Goal: Transaction & Acquisition: Purchase product/service

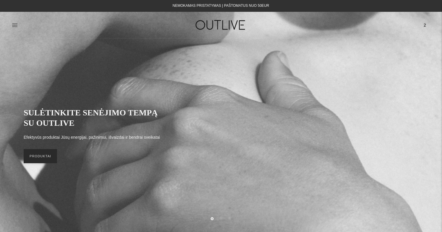
click at [40, 157] on link "PRODUKTAI" at bounding box center [40, 156] width 33 height 14
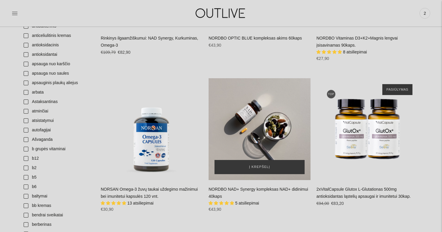
scroll to position [172, 0]
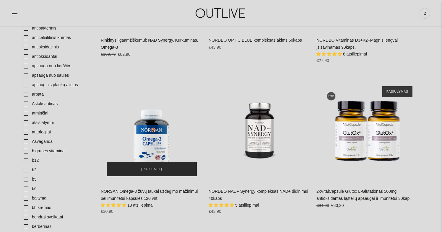
click at [156, 167] on span "Į krepšelį" at bounding box center [151, 169] width 21 height 6
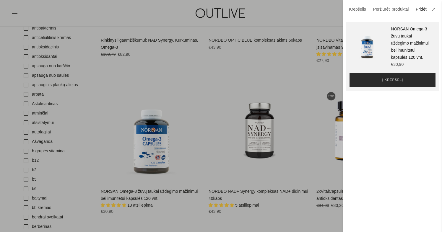
click at [385, 83] on span "Į krepšelį" at bounding box center [392, 80] width 21 height 6
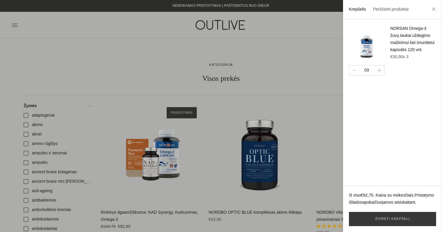
scroll to position [0, 0]
click at [148, 161] on div at bounding box center [221, 116] width 442 height 232
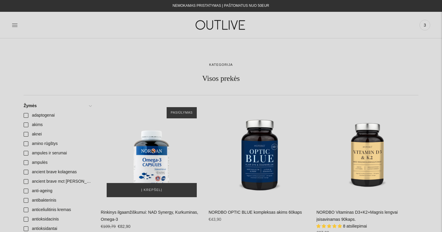
click at [150, 155] on div "Rinkinys ilgaamžiškumui: NAD Synergy, Kurkuminas, Omega-3\a" at bounding box center [152, 152] width 102 height 102
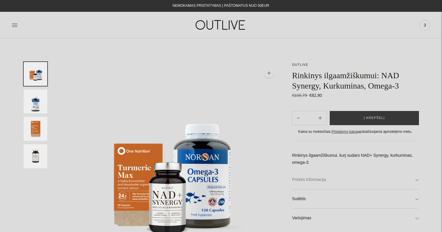
click at [321, 177] on link "Prekės informacija" at bounding box center [355, 179] width 126 height 19
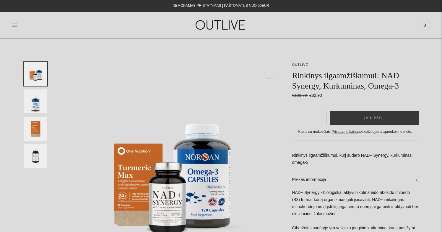
scroll to position [41, 0]
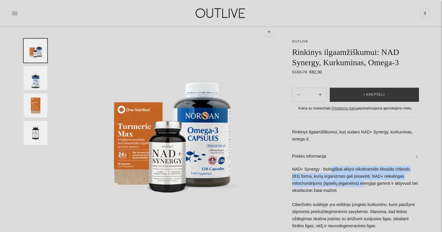
drag, startPoint x: 333, startPoint y: 168, endPoint x: 368, endPoint y: 180, distance: 36.4
click at [368, 180] on div "NAD+ Synergy - biologiškai aktyvi nikotinamido ribosido chlorido (B3) forma, ku…" at bounding box center [355, 218] width 126 height 105
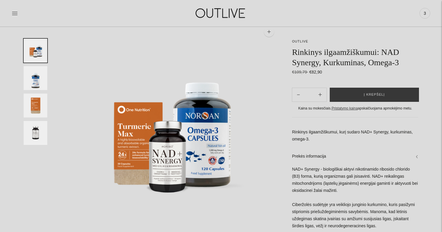
click at [346, 188] on div "NAD+ Synergy - biologiškai aktyvi nikotinamido ribosido chlorido (B3) forma, ku…" at bounding box center [355, 218] width 126 height 105
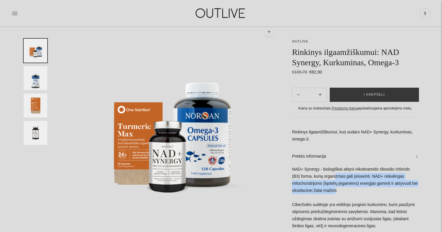
drag, startPoint x: 337, startPoint y: 175, endPoint x: 344, endPoint y: 187, distance: 13.8
click at [344, 187] on div "NAD+ Synergy - biologiškai aktyvi nikotinamido ribosido chlorido (B3) forma, ku…" at bounding box center [355, 218] width 126 height 105
click at [311, 183] on div "NAD+ Synergy - biologiškai aktyvi nikotinamido ribosido chlorido (B3) forma, ku…" at bounding box center [355, 218] width 126 height 105
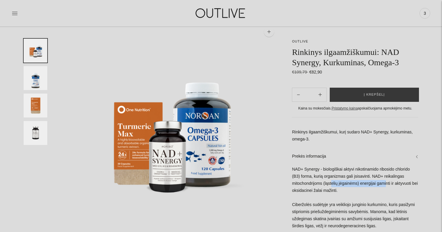
drag, startPoint x: 391, startPoint y: 183, endPoint x: 330, endPoint y: 182, distance: 60.6
click at [331, 182] on div "NAD+ Synergy - biologiškai aktyvi nikotinamido ribosido chlorido (B3) forma, ku…" at bounding box center [355, 218] width 126 height 105
drag, startPoint x: 296, startPoint y: 188, endPoint x: 323, endPoint y: 188, distance: 26.6
click at [323, 188] on div "NAD+ Synergy - biologiškai aktyvi nikotinamido ribosido chlorido (B3) forma, ku…" at bounding box center [355, 218] width 126 height 105
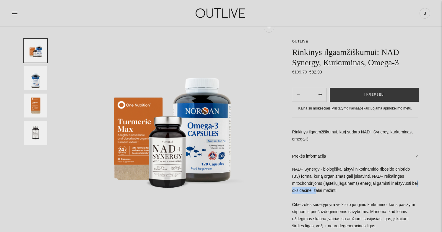
scroll to position [43, 0]
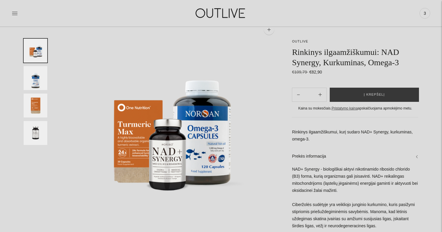
click at [337, 206] on div "NAD+ Synergy - biologiškai aktyvi nikotinamido ribosido chlorido (B3) forma, ku…" at bounding box center [355, 218] width 126 height 105
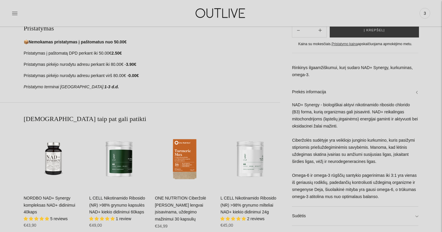
scroll to position [279, 0]
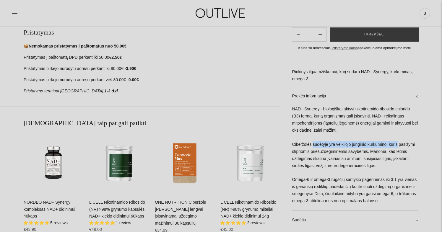
drag, startPoint x: 314, startPoint y: 138, endPoint x: 417, endPoint y: 139, distance: 102.5
click at [417, 139] on div "NAD+ Synergy - biologiškai aktyvi nikotinamido ribosido chlorido (B3) forma, ku…" at bounding box center [355, 158] width 126 height 105
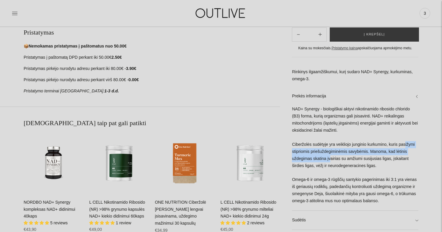
drag, startPoint x: 298, startPoint y: 142, endPoint x: 343, endPoint y: 149, distance: 46.1
click at [343, 149] on div "NAD+ Synergy - biologiškai aktyvi nikotinamido ribosido chlorido (B3) forma, ku…" at bounding box center [355, 158] width 126 height 105
click at [342, 152] on div "NAD+ Synergy - biologiškai aktyvi nikotinamido ribosido chlorido (B3) forma, ku…" at bounding box center [355, 158] width 126 height 105
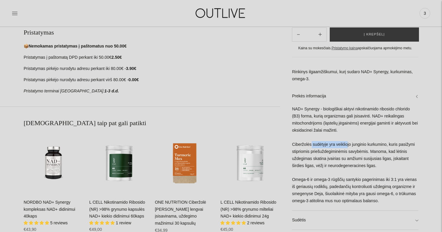
drag, startPoint x: 350, startPoint y: 139, endPoint x: 311, endPoint y: 139, distance: 39.0
click at [311, 139] on div "NAD+ Synergy - biologiškai aktyvi nikotinamido ribosido chlorido (B3) forma, ku…" at bounding box center [355, 158] width 126 height 105
drag, startPoint x: 296, startPoint y: 147, endPoint x: 338, endPoint y: 147, distance: 41.9
click at [338, 147] on div "NAD+ Synergy - biologiškai aktyvi nikotinamido ribosido chlorido (B3) forma, ku…" at bounding box center [355, 158] width 126 height 105
drag, startPoint x: 397, startPoint y: 147, endPoint x: 311, endPoint y: 147, distance: 86.0
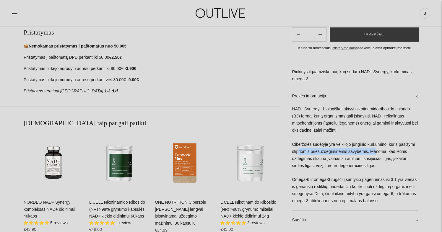
click at [312, 147] on div "NAD+ Synergy - biologiškai aktyvi nikotinamido ribosido chlorido (B3) forma, ku…" at bounding box center [355, 158] width 126 height 105
drag, startPoint x: 295, startPoint y: 154, endPoint x: 343, endPoint y: 155, distance: 47.3
click at [343, 155] on div "NAD+ Synergy - biologiškai aktyvi nikotinamido ribosido chlorido (B3) forma, ku…" at bounding box center [355, 158] width 126 height 105
drag, startPoint x: 388, startPoint y: 154, endPoint x: 337, endPoint y: 152, distance: 51.4
click at [337, 152] on div "NAD+ Synergy - biologiškai aktyvi nikotinamido ribosido chlorido (B3) forma, ku…" at bounding box center [355, 158] width 126 height 105
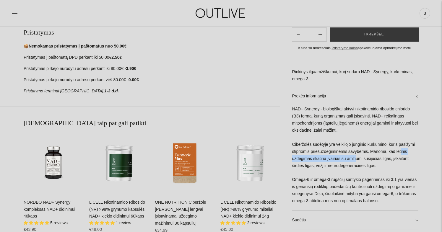
drag, startPoint x: 297, startPoint y: 154, endPoint x: 372, endPoint y: 153, distance: 74.4
click at [371, 153] on div "NAD+ Synergy - biologiškai aktyvi nikotinamido ribosido chlorido (B3) forma, ku…" at bounding box center [355, 158] width 126 height 105
drag, startPoint x: 302, startPoint y: 160, endPoint x: 382, endPoint y: 161, distance: 80.4
click at [382, 161] on div "NAD+ Synergy - biologiškai aktyvi nikotinamido ribosido chlorido (B3) forma, ku…" at bounding box center [355, 158] width 126 height 105
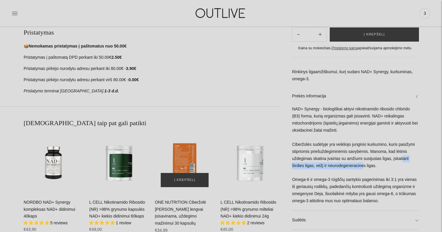
click at [182, 161] on div "ONE NUTRITION Ciberžolė Max Kurkuminas lengvai įsisavinama, uždegimo mažinimui …" at bounding box center [185, 163] width 60 height 60
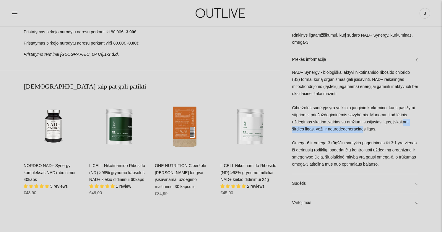
scroll to position [314, 0]
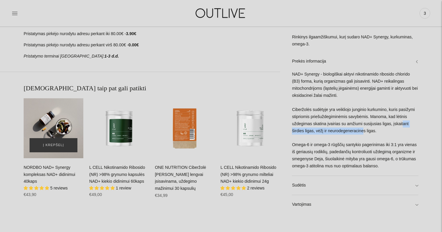
click at [59, 133] on div "NORDBO NAD+ Synergy kompleksas NAD+ didinimui 40kaps\a" at bounding box center [54, 128] width 60 height 60
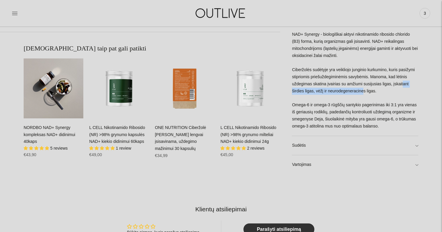
scroll to position [346, 0]
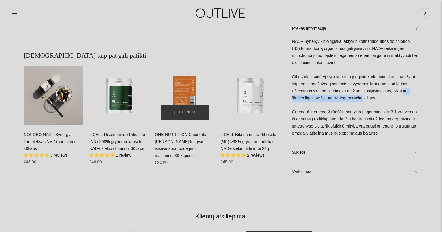
click at [185, 76] on div "ONE NUTRITION Ciberžolė Max Kurkuminas lengvai įsisavinama, uždegimo mažinimui …" at bounding box center [185, 96] width 60 height 60
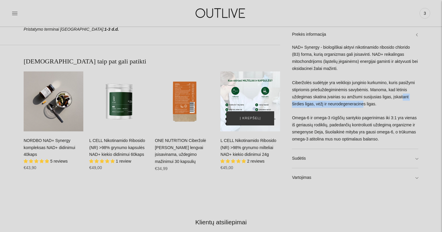
scroll to position [341, 0]
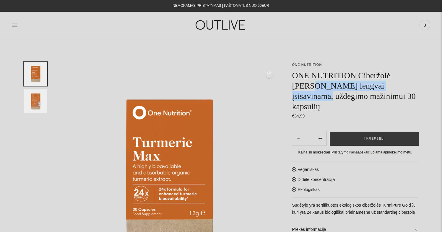
drag, startPoint x: 296, startPoint y: 86, endPoint x: 409, endPoint y: 86, distance: 112.5
click at [409, 86] on h1 "ONE NUTRITION Ciberžolė [PERSON_NAME] lengvai įsisavinama, uždegimo mažinimui 3…" at bounding box center [355, 90] width 126 height 41
drag, startPoint x: 340, startPoint y: 97, endPoint x: 310, endPoint y: 90, distance: 30.1
click at [310, 90] on h1 "ONE NUTRITION Ciberžolė [PERSON_NAME] lengvai įsisavinama, uždegimo mažinimui 3…" at bounding box center [355, 90] width 126 height 41
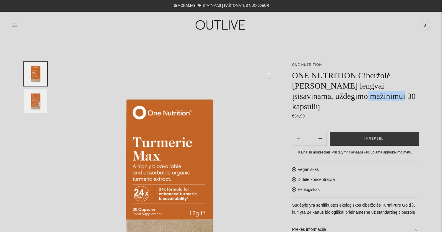
drag, startPoint x: 367, startPoint y: 96, endPoint x: 326, endPoint y: 94, distance: 41.1
click at [326, 94] on h1 "ONE NUTRITION Ciberžolė [PERSON_NAME] lengvai įsisavinama, uždegimo mažinimui 3…" at bounding box center [355, 90] width 126 height 41
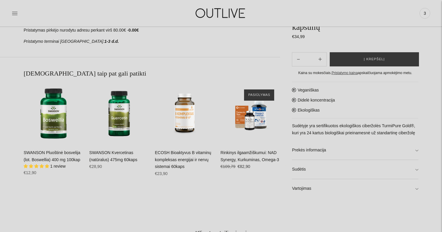
scroll to position [329, 0]
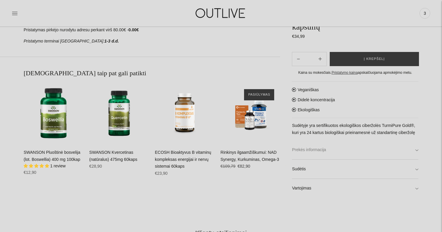
click at [413, 149] on link "Prekės informacija" at bounding box center [355, 150] width 126 height 19
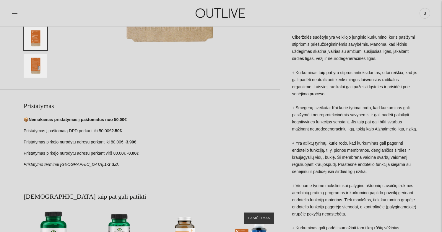
scroll to position [210, 0]
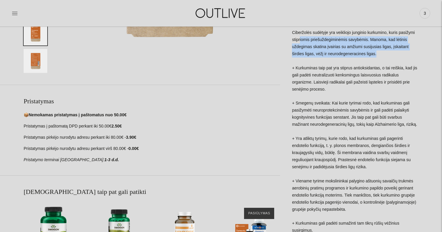
drag, startPoint x: 318, startPoint y: 35, endPoint x: 413, endPoint y: 49, distance: 95.8
click at [413, 49] on div "Ciberžolės sudėtyje yra veikliojo junginio kurkumino, kuris pasižymi stipriomis…" at bounding box center [355, 177] width 126 height 296
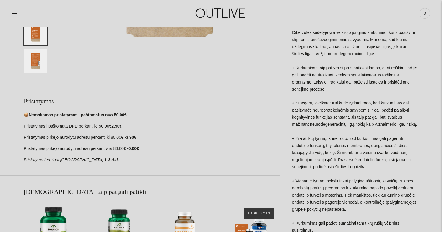
click at [402, 56] on div "Ciberžolės sudėtyje yra veikliojo junginio kurkumino, kuris pasižymi stipriomis…" at bounding box center [355, 177] width 126 height 296
drag, startPoint x: 297, startPoint y: 49, endPoint x: 380, endPoint y: 51, distance: 83.0
click at [380, 50] on div "Ciberžolės sudėtyje yra veikliojo junginio kurkumino, kuris pasižymi stipriomis…" at bounding box center [355, 177] width 126 height 296
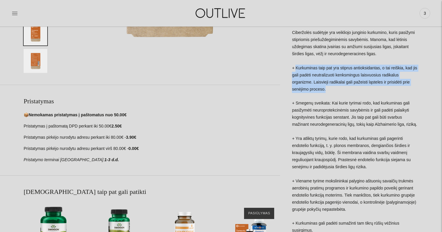
drag, startPoint x: 295, startPoint y: 61, endPoint x: 331, endPoint y: 83, distance: 41.2
click at [331, 83] on div "Ciberžolės sudėtyje yra veikliojo junginio kurkumino, kuris pasižymi stipriomis…" at bounding box center [355, 177] width 126 height 296
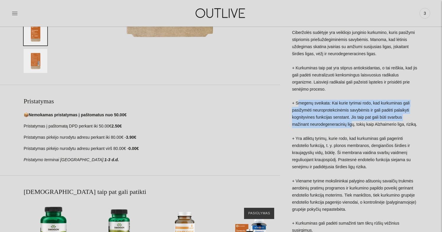
drag, startPoint x: 298, startPoint y: 96, endPoint x: 354, endPoint y: 112, distance: 58.1
click at [354, 112] on div "Ciberžolės sudėtyje yra veikliojo junginio kurkumino, kuris pasižymi stipriomis…" at bounding box center [355, 177] width 126 height 296
click at [395, 97] on div "Ciberžolės sudėtyje yra veikliojo junginio kurkumino, kuris pasižymi stipriomis…" at bounding box center [355, 177] width 126 height 296
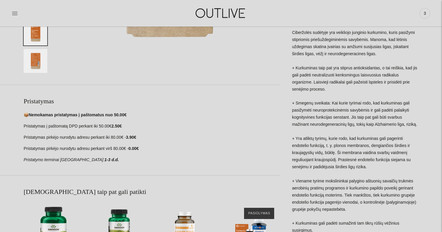
drag, startPoint x: 375, startPoint y: 97, endPoint x: 423, endPoint y: 97, distance: 47.6
click at [423, 97] on div "ONE NUTRITION ONE NUTRITION Ciberžolė Max Kurkuminas lengvai įsisavinama, uždeg…" at bounding box center [221, 142] width 442 height 580
click at [398, 100] on div "Ciberžolės sudėtyje yra veikliojo junginio kurkumino, kuris pasižymi stipriomis…" at bounding box center [355, 177] width 126 height 296
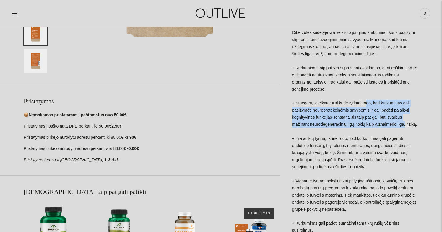
drag, startPoint x: 368, startPoint y: 96, endPoint x: 411, endPoint y: 117, distance: 47.4
click at [411, 117] on div "Ciberžolės sudėtyje yra veikliojo junginio kurkumino, kuris pasižymi stipriomis…" at bounding box center [355, 177] width 126 height 296
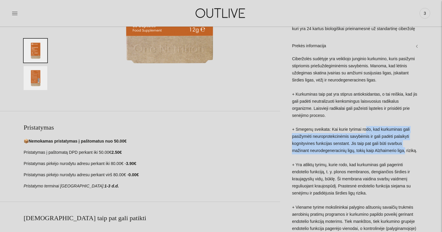
scroll to position [184, 0]
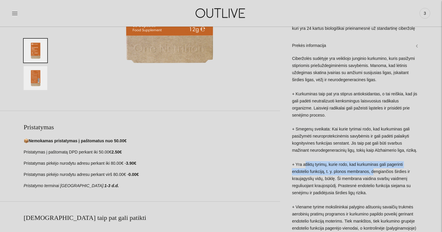
drag, startPoint x: 305, startPoint y: 163, endPoint x: 378, endPoint y: 167, distance: 72.1
click at [378, 167] on div "Ciberžolės sudėtyje yra veikliojo junginio kurkumino, kuris pasižymi stipriomis…" at bounding box center [355, 203] width 126 height 296
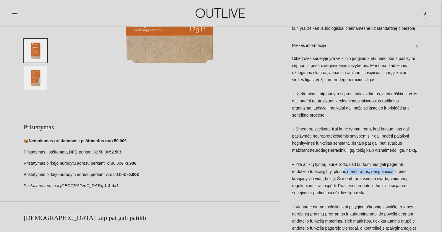
drag, startPoint x: 398, startPoint y: 169, endPoint x: 342, endPoint y: 166, distance: 56.5
click at [342, 166] on div "Ciberžolės sudėtyje yra veikliojo junginio kurkumino, kuris pasižymi stipriomis…" at bounding box center [355, 203] width 126 height 296
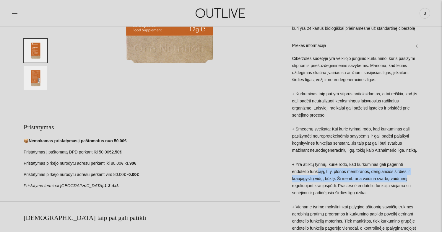
drag, startPoint x: 318, startPoint y: 167, endPoint x: 413, endPoint y: 175, distance: 95.2
click at [413, 175] on div "Ciberžolės sudėtyje yra veikliojo junginio kurkumino, kuris pasižymi stipriomis…" at bounding box center [355, 203] width 126 height 296
drag, startPoint x: 400, startPoint y: 183, endPoint x: 329, endPoint y: 168, distance: 72.9
click at [329, 168] on div "Ciberžolės sudėtyje yra veikliojo junginio kurkumino, kuris pasižymi stipriomis…" at bounding box center [355, 203] width 126 height 296
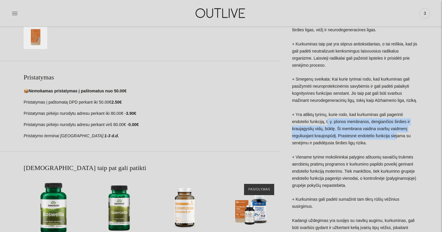
scroll to position [238, 0]
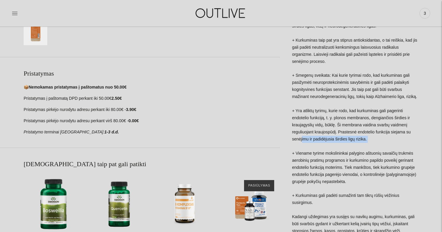
drag, startPoint x: 302, startPoint y: 137, endPoint x: 368, endPoint y: 141, distance: 66.9
click at [368, 141] on div "Ciberžolės sudėtyje yra veikliojo junginio kurkumino, kuris pasižymi stipriomis…" at bounding box center [355, 149] width 126 height 296
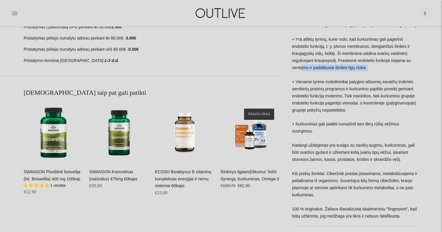
scroll to position [308, 0]
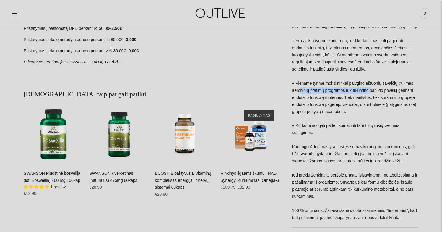
drag, startPoint x: 301, startPoint y: 86, endPoint x: 375, endPoint y: 87, distance: 73.6
click at [374, 87] on div "Ciberžolės sudėtyje yra veikliojo junginio kurkumino, kuris pasižymi stipriomis…" at bounding box center [355, 79] width 126 height 296
drag, startPoint x: 400, startPoint y: 87, endPoint x: 309, endPoint y: 81, distance: 90.9
click at [309, 81] on div "Ciberžolės sudėtyje yra veikliojo junginio kurkumino, kuris pasižymi stipriomis…" at bounding box center [355, 79] width 126 height 296
drag, startPoint x: 301, startPoint y: 93, endPoint x: 385, endPoint y: 95, distance: 83.3
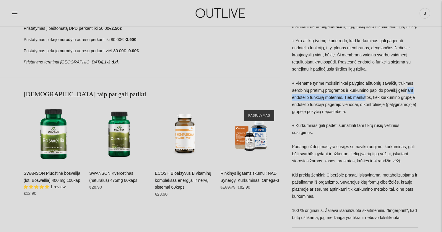
click at [384, 95] on div "Ciberžolės sudėtyje yra veikliojo junginio kurkumino, kuris pasižymi stipriomis…" at bounding box center [355, 79] width 126 height 296
drag, startPoint x: 400, startPoint y: 94, endPoint x: 330, endPoint y: 95, distance: 70.3
click at [331, 95] on div "Ciberžolės sudėtyje yra veikliojo junginio kurkumino, kuris pasižymi stipriomis…" at bounding box center [355, 79] width 126 height 296
drag, startPoint x: 311, startPoint y: 99, endPoint x: 390, endPoint y: 100, distance: 79.5
click at [390, 100] on div "Ciberžolės sudėtyje yra veikliojo junginio kurkumino, kuris pasižymi stipriomis…" at bounding box center [355, 79] width 126 height 296
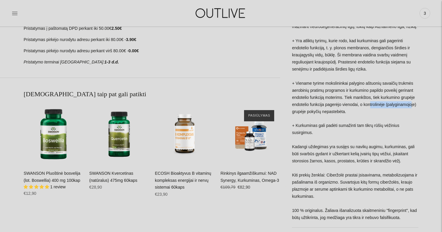
drag, startPoint x: 341, startPoint y: 108, endPoint x: 298, endPoint y: 108, distance: 43.1
click at [298, 108] on div "Ciberžolės sudėtyje yra veikliojo junginio kurkumino, kuris pasižymi stipriomis…" at bounding box center [355, 79] width 126 height 296
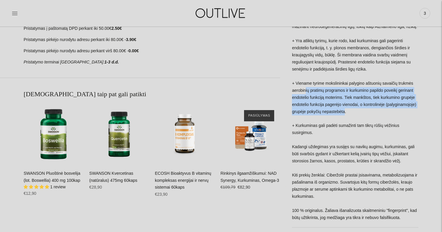
drag, startPoint x: 402, startPoint y: 108, endPoint x: 306, endPoint y: 83, distance: 99.9
click at [306, 83] on div "Ciberžolės sudėtyje yra veikliojo junginio kurkumino, kuris pasižymi stipriomis…" at bounding box center [355, 79] width 126 height 296
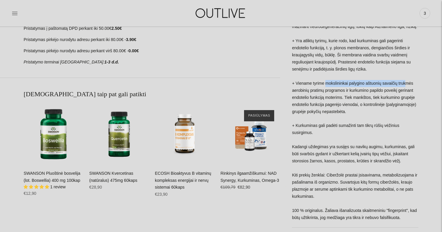
drag, startPoint x: 411, startPoint y: 80, endPoint x: 323, endPoint y: 79, distance: 87.1
click at [324, 79] on div "Ciberžolės sudėtyje yra veikliojo junginio kurkumino, kuris pasižymi stipriomis…" at bounding box center [355, 79] width 126 height 296
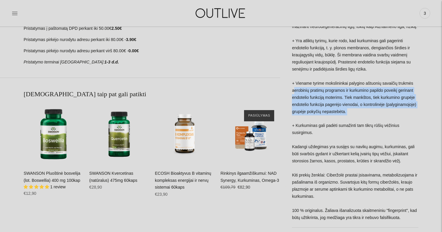
drag, startPoint x: 295, startPoint y: 87, endPoint x: 371, endPoint y: 112, distance: 80.1
click at [371, 112] on div "Ciberžolės sudėtyje yra veikliojo junginio kurkumino, kuris pasižymi stipriomis…" at bounding box center [355, 79] width 126 height 296
click at [298, 88] on div "Ciberžolės sudėtyje yra veikliojo junginio kurkumino, kuris pasižymi stipriomis…" at bounding box center [355, 79] width 126 height 296
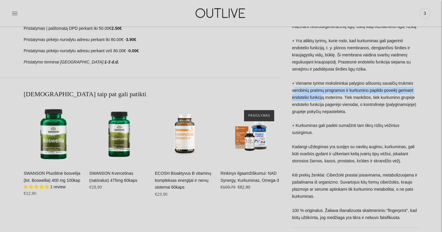
drag, startPoint x: 294, startPoint y: 88, endPoint x: 339, endPoint y: 89, distance: 45.2
click at [339, 89] on div "Ciberžolės sudėtyje yra veikliojo junginio kurkumino, kuris pasižymi stipriomis…" at bounding box center [355, 79] width 126 height 296
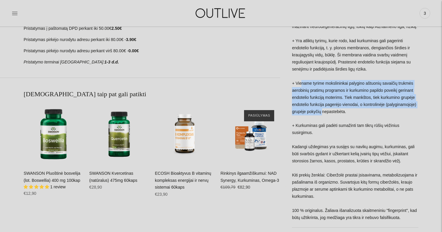
drag, startPoint x: 302, startPoint y: 82, endPoint x: 380, endPoint y: 102, distance: 80.7
click at [380, 102] on div "Ciberžolės sudėtyje yra veikliojo junginio kurkumino, kuris pasižymi stipriomis…" at bounding box center [355, 79] width 126 height 296
drag, startPoint x: 397, startPoint y: 105, endPoint x: 341, endPoint y: 81, distance: 61.4
click at [341, 81] on div "Ciberžolės sudėtyje yra veikliojo junginio kurkumino, kuris pasižymi stipriomis…" at bounding box center [355, 79] width 126 height 296
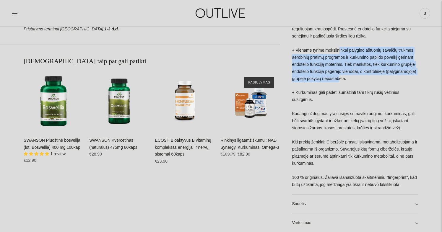
scroll to position [343, 0]
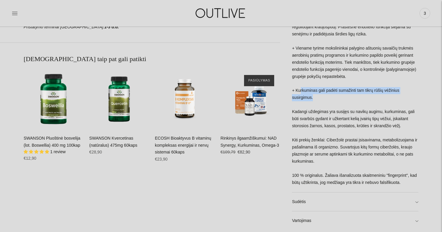
drag, startPoint x: 301, startPoint y: 85, endPoint x: 317, endPoint y: 92, distance: 17.7
click at [317, 92] on div "Ciberžolės sudėtyje yra veikliojo junginio kurkumino, kuris pasižymi stipriomis…" at bounding box center [355, 44] width 126 height 296
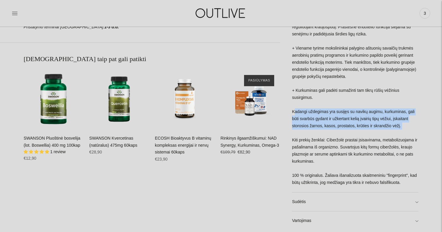
drag, startPoint x: 295, startPoint y: 106, endPoint x: 334, endPoint y: 124, distance: 42.3
click at [334, 124] on div "Ciberžolės sudėtyje yra veikliojo junginio kurkumino, kuris pasižymi stipriomis…" at bounding box center [355, 44] width 126 height 296
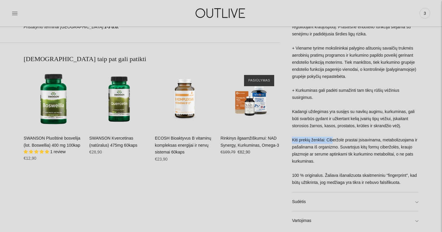
drag, startPoint x: 293, startPoint y: 133, endPoint x: 337, endPoint y: 128, distance: 43.9
click at [336, 129] on div "Ciberžolės sudėtyje yra veikliojo junginio kurkumino, kuris pasižymi stipriomis…" at bounding box center [355, 44] width 126 height 296
drag, startPoint x: 380, startPoint y: 133, endPoint x: 339, endPoint y: 134, distance: 41.1
click at [339, 134] on div "Ciberžolės sudėtyje yra veikliojo junginio kurkumino, kuris pasižymi stipriomis…" at bounding box center [355, 44] width 126 height 296
drag, startPoint x: 344, startPoint y: 140, endPoint x: 302, endPoint y: 132, distance: 43.6
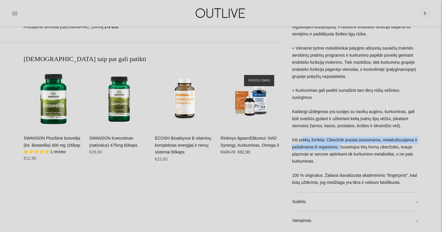
click at [302, 132] on div "Ciberžolės sudėtyje yra veikliojo junginio kurkumino, kuris pasižymi stipriomis…" at bounding box center [355, 44] width 126 height 296
drag, startPoint x: 401, startPoint y: 141, endPoint x: 354, endPoint y: 133, distance: 48.3
click at [354, 133] on div "Ciberžolės sudėtyje yra veikliojo junginio kurkumino, kuris pasižymi stipriomis…" at bounding box center [355, 44] width 126 height 296
drag, startPoint x: 339, startPoint y: 133, endPoint x: 305, endPoint y: 133, distance: 33.7
click at [305, 133] on div "Ciberžolės sudėtyje yra veikliojo junginio kurkumino, kuris pasižymi stipriomis…" at bounding box center [355, 44] width 126 height 296
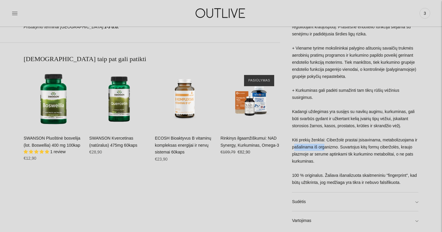
drag, startPoint x: 297, startPoint y: 139, endPoint x: 333, endPoint y: 142, distance: 36.7
click at [333, 142] on div "Ciberžolės sudėtyje yra veikliojo junginio kurkumino, kuris pasižymi stipriomis…" at bounding box center [355, 44] width 126 height 296
drag, startPoint x: 348, startPoint y: 148, endPoint x: 320, endPoint y: 136, distance: 30.6
click at [320, 136] on div "Ciberžolės sudėtyje yra veikliojo junginio kurkumino, kuris pasižymi stipriomis…" at bounding box center [355, 44] width 126 height 296
drag, startPoint x: 294, startPoint y: 154, endPoint x: 315, endPoint y: 154, distance: 20.4
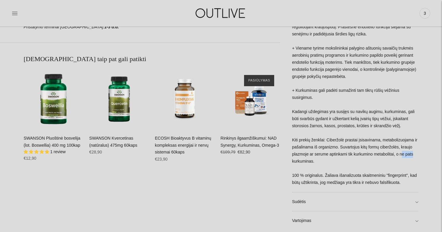
click at [308, 154] on div "Ciberžolės sudėtyje yra veikliojo junginio kurkumino, kuris pasižymi stipriomis…" at bounding box center [355, 44] width 126 height 296
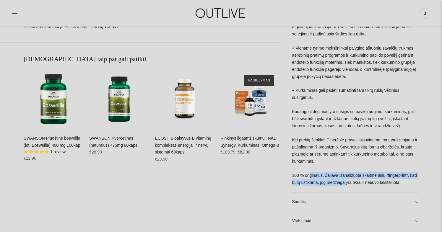
drag, startPoint x: 311, startPoint y: 164, endPoint x: 360, endPoint y: 172, distance: 49.9
click at [358, 171] on div "Ciberžolės sudėtyje yra veikliojo junginio kurkumino, kuris pasižymi stipriomis…" at bounding box center [355, 44] width 126 height 296
drag, startPoint x: 386, startPoint y: 173, endPoint x: 323, endPoint y: 162, distance: 63.6
click at [323, 162] on div "Ciberžolės sudėtyje yra veikliojo junginio kurkumino, kuris pasižymi stipriomis…" at bounding box center [355, 44] width 126 height 296
click at [300, 166] on div "Ciberžolės sudėtyje yra veikliojo junginio kurkumino, kuris pasižymi stipriomis…" at bounding box center [355, 44] width 126 height 296
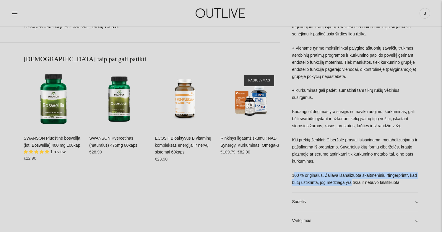
drag, startPoint x: 295, startPoint y: 166, endPoint x: 362, endPoint y: 170, distance: 68.1
click at [362, 170] on div "Ciberžolės sudėtyje yra veikliojo junginio kurkumino, kuris pasižymi stipriomis…" at bounding box center [355, 44] width 126 height 296
drag, startPoint x: 405, startPoint y: 174, endPoint x: 343, endPoint y: 174, distance: 61.7
click at [343, 174] on div "Ciberžolės sudėtyje yra veikliojo junginio kurkumino, kuris pasižymi stipriomis…" at bounding box center [355, 44] width 126 height 296
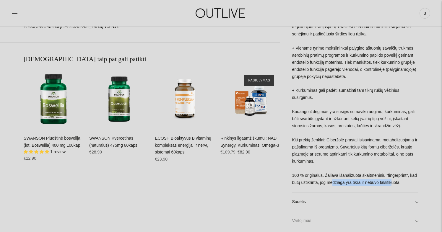
click at [300, 211] on link "Vartojimas" at bounding box center [355, 220] width 126 height 19
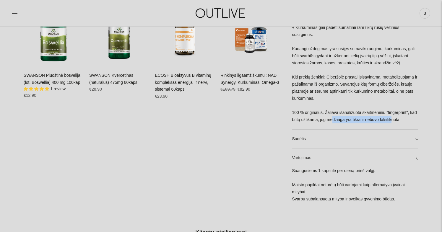
scroll to position [413, 0]
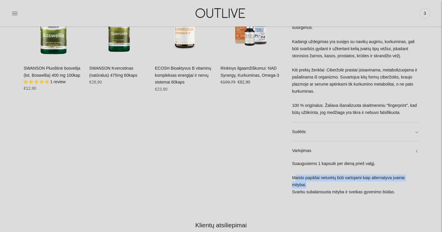
drag, startPoint x: 296, startPoint y: 168, endPoint x: 310, endPoint y: 174, distance: 14.3
click at [310, 174] on div "Suaugusiems 1 kapsulė per dieną prieš valgį. Maisto papildai neturėtų būti vart…" at bounding box center [355, 180] width 126 height 41
drag, startPoint x: 322, startPoint y: 180, endPoint x: 294, endPoint y: 154, distance: 39.1
click at [294, 160] on div "Suaugusiems 1 kapsulė per dieną prieš valgį. Maisto papildai neturėtų būti vart…" at bounding box center [355, 180] width 126 height 41
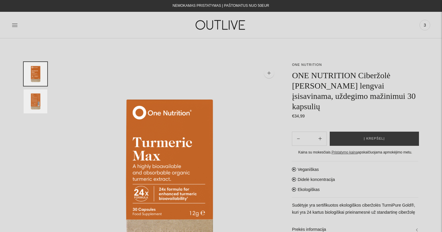
scroll to position [0, 0]
drag, startPoint x: 134, startPoint y: 141, endPoint x: 174, endPoint y: 178, distance: 54.3
click at [251, 91] on img at bounding box center [169, 172] width 221 height 221
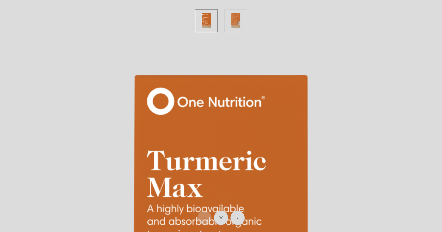
click at [266, 63] on img at bounding box center [221, 221] width 442 height 442
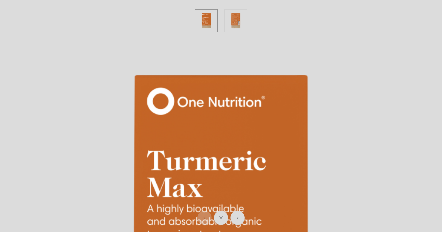
click at [87, 61] on img at bounding box center [221, 221] width 442 height 442
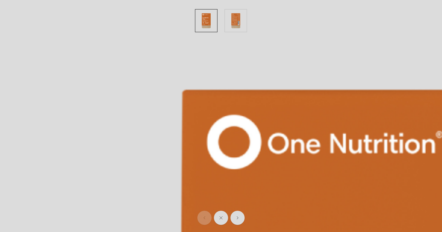
click at [53, 26] on div at bounding box center [221, 21] width 430 height 30
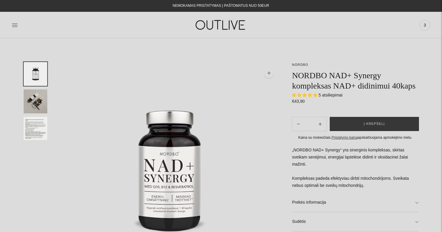
select select "**********"
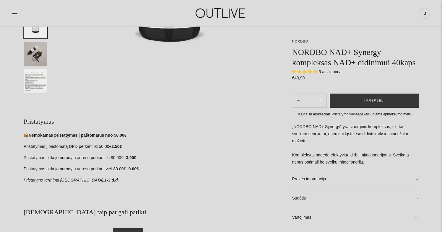
scroll to position [190, 0]
click at [39, 56] on img "Translation missing: en.general.accessibility.image_thumbail" at bounding box center [36, 54] width 24 height 24
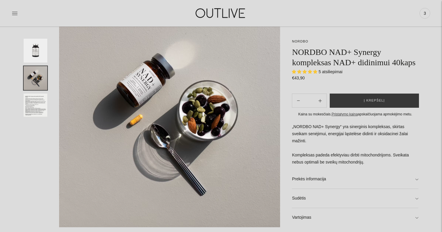
scroll to position [58, 0]
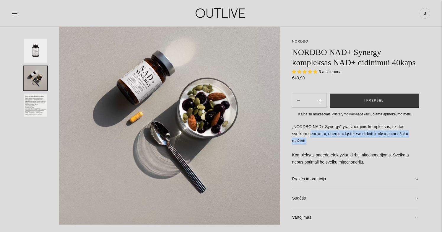
drag, startPoint x: 310, startPoint y: 143, endPoint x: 325, endPoint y: 149, distance: 16.3
click at [325, 149] on p "„NORDBO NAD+ Synergy“ yra sinerginis kompleksas, skirtas sveikam senėjimui, ene…" at bounding box center [355, 144] width 126 height 43
drag, startPoint x: 300, startPoint y: 164, endPoint x: 370, endPoint y: 169, distance: 70.2
click at [370, 166] on p "„NORDBO NAD+ Synergy“ yra sinerginis kompleksas, skirtas sveikam senėjimui, ene…" at bounding box center [355, 144] width 126 height 43
click at [317, 166] on p "„NORDBO NAD+ Synergy“ yra sinerginis kompleksas, skirtas sveikam senėjimui, ene…" at bounding box center [355, 144] width 126 height 43
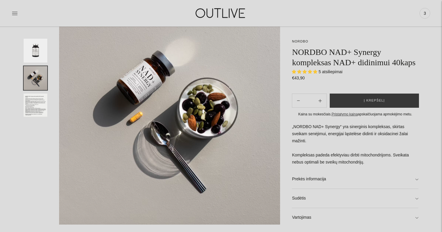
drag, startPoint x: 367, startPoint y: 172, endPoint x: 305, endPoint y: 163, distance: 62.5
click at [305, 163] on p "„NORDBO NAD+ Synergy“ yra sinerginis kompleksas, skirtas sveikam senėjimui, ene…" at bounding box center [355, 144] width 126 height 43
drag, startPoint x: 294, startPoint y: 163, endPoint x: 367, endPoint y: 172, distance: 73.4
click at [367, 166] on p "„NORDBO NAD+ Synergy“ yra sinerginis kompleksas, skirtas sveikam senėjimui, ene…" at bounding box center [355, 144] width 126 height 43
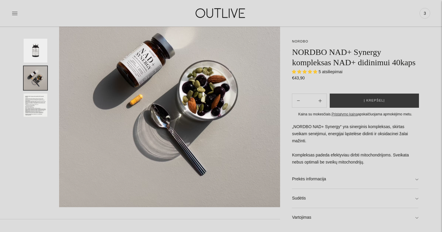
scroll to position [66, 0]
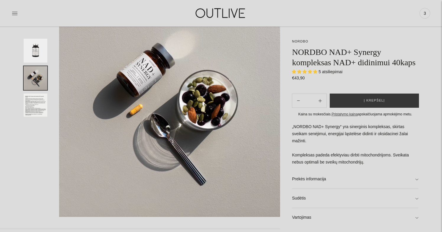
click at [374, 166] on p "„NORDBO NAD+ Synergy“ yra sinerginis kompleksas, skirtas sveikam senėjimui, ene…" at bounding box center [355, 144] width 126 height 43
click at [340, 188] on link "Prekės informacija" at bounding box center [355, 179] width 126 height 19
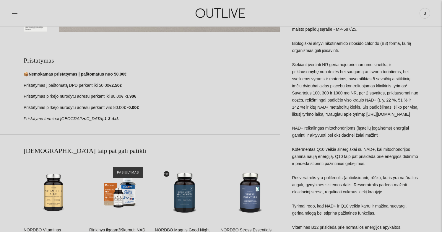
scroll to position [251, 0]
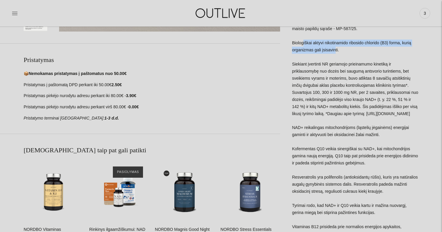
drag, startPoint x: 335, startPoint y: 51, endPoint x: 301, endPoint y: 45, distance: 34.3
click at [301, 45] on div "NORDBO NAD+ Synergy yra Lietuvoje registruotas Notifikuotų maisto papildų sąraš…" at bounding box center [355, 130] width 126 height 225
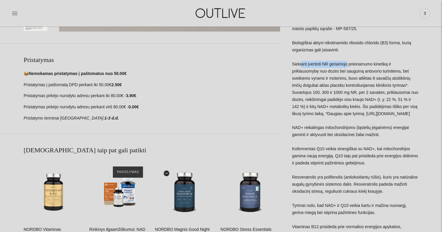
drag, startPoint x: 297, startPoint y: 64, endPoint x: 346, endPoint y: 66, distance: 49.4
click at [345, 66] on div "NORDBO NAD+ Synergy yra Lietuvoje registruotas Notifikuotų maisto papildų sąraš…" at bounding box center [355, 130] width 126 height 225
click at [341, 83] on div "NORDBO NAD+ Synergy yra Lietuvoje registruotas Notifikuotų maisto papildų sąraš…" at bounding box center [355, 130] width 126 height 225
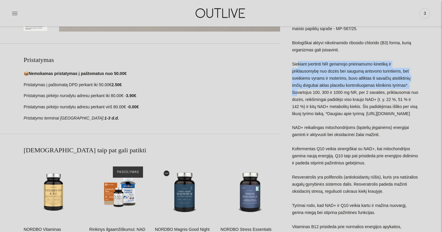
drag, startPoint x: 292, startPoint y: 62, endPoint x: 417, endPoint y: 79, distance: 125.8
click at [417, 79] on div "NORDBO NAD+ Synergy yra Lietuvoje registruotas Notifikuotų maisto papildų sąraš…" at bounding box center [355, 130] width 126 height 225
drag, startPoint x: 375, startPoint y: 105, endPoint x: 399, endPoint y: 114, distance: 25.6
click at [399, 115] on div "NORDBO NAD+ Synergy yra Lietuvoje registruotas Notifikuotų maisto papildų sąraš…" at bounding box center [355, 130] width 126 height 225
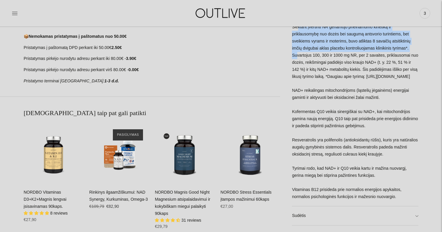
scroll to position [289, 0]
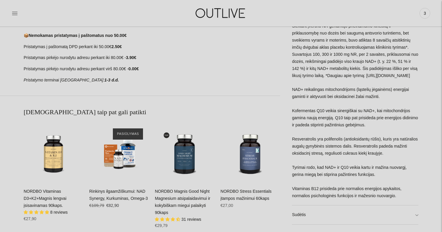
click at [396, 100] on div "NORDBO NAD+ Synergy yra Lietuvoje registruotas Notifikuotų maisto papildų sąraš…" at bounding box center [355, 92] width 126 height 225
drag, startPoint x: 374, startPoint y: 65, endPoint x: 406, endPoint y: 79, distance: 34.8
click at [406, 79] on div "NORDBO NAD+ Synergy yra Lietuvoje registruotas Notifikuotų maisto papildų sąraš…" at bounding box center [355, 92] width 126 height 225
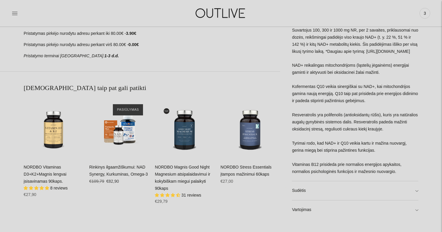
scroll to position [315, 0]
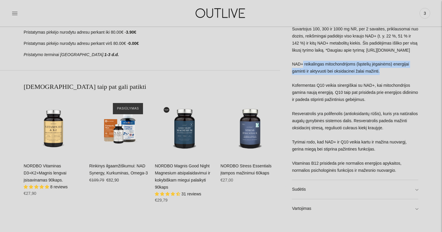
drag, startPoint x: 295, startPoint y: 68, endPoint x: 381, endPoint y: 75, distance: 86.5
click at [380, 75] on div "NORDBO NAD+ Synergy yra Lietuvoje registruotas Notifikuotų maisto papildų sąraš…" at bounding box center [355, 67] width 126 height 225
click at [381, 75] on div "NORDBO NAD+ Synergy yra Lietuvoje registruotas Notifikuotų maisto papildų sąraš…" at bounding box center [355, 67] width 126 height 225
drag, startPoint x: 296, startPoint y: 76, endPoint x: 374, endPoint y: 77, distance: 78.6
click at [374, 77] on div "NORDBO NAD+ Synergy yra Lietuvoje registruotas Notifikuotų maisto papildų sąraš…" at bounding box center [355, 67] width 126 height 225
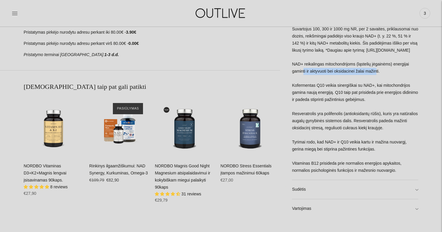
drag, startPoint x: 382, startPoint y: 76, endPoint x: 320, endPoint y: 70, distance: 62.8
click at [320, 70] on div "NORDBO NAD+ Synergy yra Lietuvoje registruotas Notifikuotų maisto papildų sąraš…" at bounding box center [355, 67] width 126 height 225
drag, startPoint x: 294, startPoint y: 89, endPoint x: 336, endPoint y: 90, distance: 42.3
click at [335, 90] on div "NORDBO NAD+ Synergy yra Lietuvoje registruotas Notifikuotų maisto papildų sąraš…" at bounding box center [355, 67] width 126 height 225
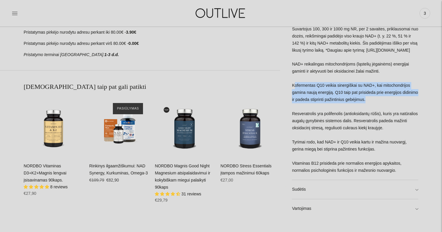
drag, startPoint x: 385, startPoint y: 101, endPoint x: 293, endPoint y: 89, distance: 93.6
click at [293, 89] on div "NORDBO NAD+ Synergy yra Lietuvoje registruotas Notifikuotų maisto papildų sąraš…" at bounding box center [355, 67] width 126 height 225
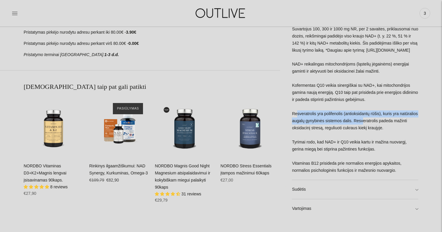
drag, startPoint x: 294, startPoint y: 117, endPoint x: 383, endPoint y: 123, distance: 89.2
click at [383, 123] on div "NORDBO NAD+ Synergy yra Lietuvoje registruotas Notifikuotų maisto papildų sąraš…" at bounding box center [355, 67] width 126 height 225
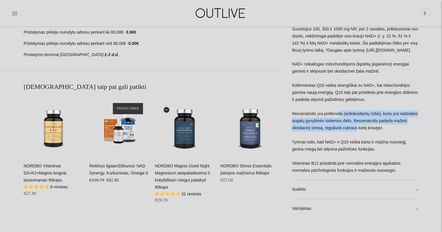
drag, startPoint x: 372, startPoint y: 129, endPoint x: 339, endPoint y: 116, distance: 35.5
click at [339, 116] on div "NORDBO NAD+ Synergy yra Lietuvoje registruotas Notifikuotų maisto papildų sąraš…" at bounding box center [355, 67] width 126 height 225
drag, startPoint x: 401, startPoint y: 128, endPoint x: 338, endPoint y: 116, distance: 64.5
click at [338, 116] on div "NORDBO NAD+ Synergy yra Lietuvoje registruotas Notifikuotų maisto papildų sąraš…" at bounding box center [355, 67] width 126 height 225
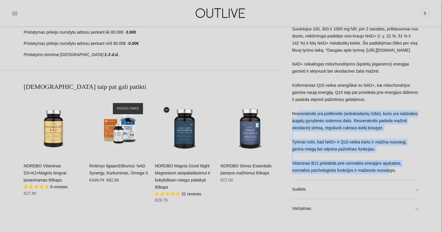
drag, startPoint x: 295, startPoint y: 115, endPoint x: 391, endPoint y: 166, distance: 108.6
click at [391, 166] on div "NORDBO NAD+ Synergy yra Lietuvoje registruotas Notifikuotų maisto papildų sąraš…" at bounding box center [355, 67] width 126 height 225
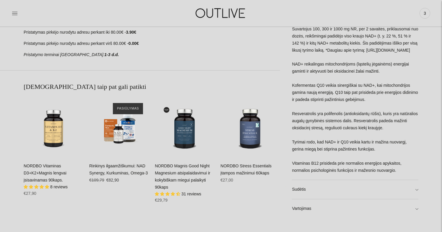
click at [388, 146] on div "NORDBO NAD+ Synergy yra Lietuvoje registruotas Notifikuotų maisto papildų sąraš…" at bounding box center [355, 67] width 126 height 225
drag, startPoint x: 297, startPoint y: 149, endPoint x: 373, endPoint y: 154, distance: 76.7
click at [373, 154] on div "NORDBO NAD+ Synergy yra Lietuvoje registruotas Notifikuotų maisto papildų sąraš…" at bounding box center [355, 67] width 126 height 225
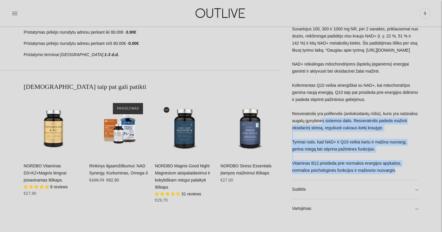
drag, startPoint x: 397, startPoint y: 171, endPoint x: 343, endPoint y: 117, distance: 75.8
click at [341, 120] on div "NORDBO NAD+ Synergy yra Lietuvoje registruotas Notifikuotų maisto papildų sąraš…" at bounding box center [355, 67] width 126 height 225
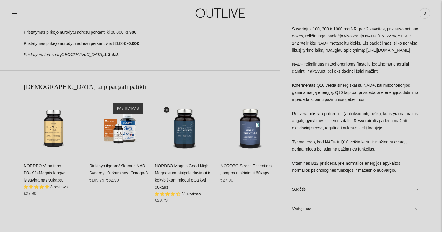
click at [409, 97] on div "NORDBO NAD+ Synergy yra Lietuvoje registruotas Notifikuotų maisto papildų sąraš…" at bounding box center [355, 67] width 126 height 225
click at [340, 196] on link "Sudėtis" at bounding box center [355, 189] width 126 height 19
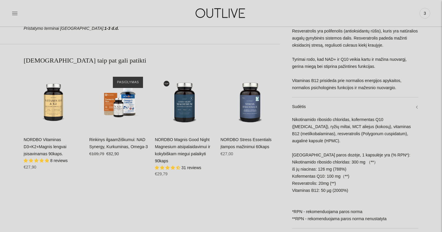
scroll to position [342, 0]
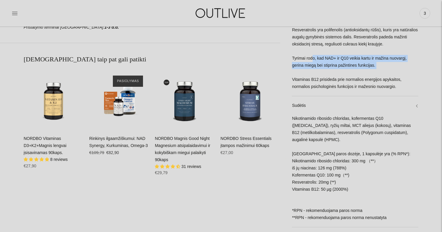
drag, startPoint x: 312, startPoint y: 66, endPoint x: 382, endPoint y: 76, distance: 71.2
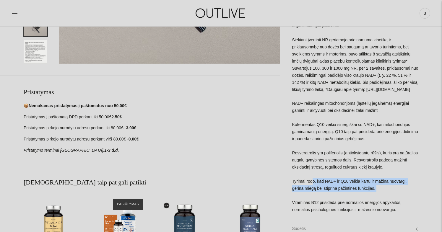
scroll to position [218, 0]
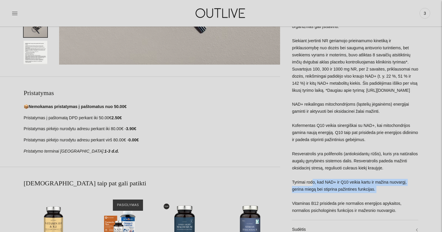
drag, startPoint x: 302, startPoint y: 116, endPoint x: 384, endPoint y: 123, distance: 83.0
click at [384, 123] on div "NORDBO NAD+ Synergy yra Lietuvoje registruotas Notifikuotų maisto papildų sąraš…" at bounding box center [355, 107] width 126 height 225
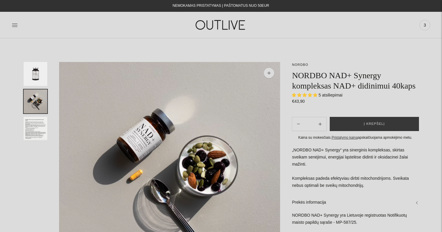
scroll to position [0, 0]
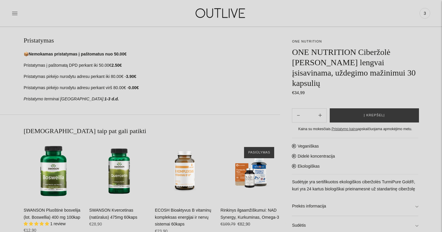
scroll to position [272, 0]
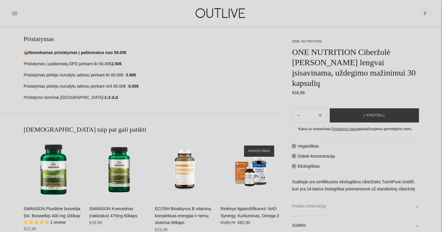
click at [360, 207] on link "Prekės informacija" at bounding box center [355, 206] width 126 height 19
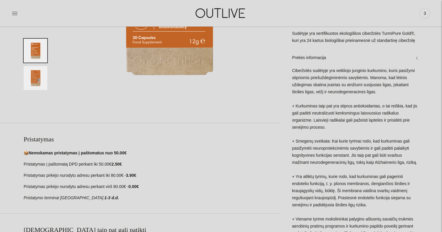
scroll to position [172, 0]
drag, startPoint x: 337, startPoint y: 73, endPoint x: 401, endPoint y: 74, distance: 63.8
click at [401, 74] on div "Ciberžolės sudėtyje yra veikliojo junginio kurkumino, kuris pasižymi stipriomis…" at bounding box center [355, 216] width 126 height 296
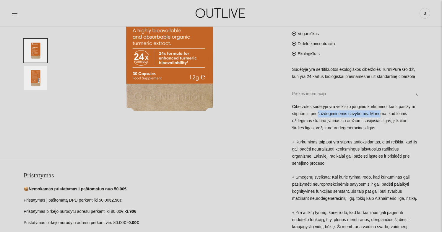
scroll to position [136, 0]
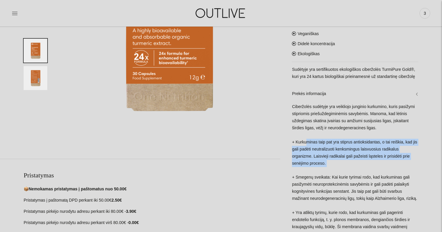
drag, startPoint x: 307, startPoint y: 137, endPoint x: 341, endPoint y: 160, distance: 40.5
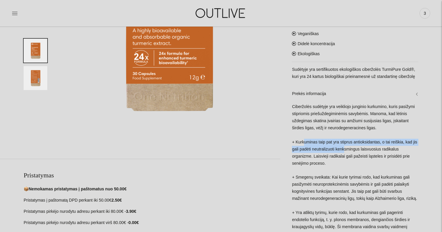
drag, startPoint x: 305, startPoint y: 136, endPoint x: 350, endPoint y: 139, distance: 45.3
drag, startPoint x: 410, startPoint y: 143, endPoint x: 340, endPoint y: 144, distance: 69.7
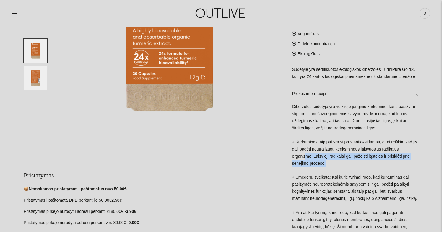
drag, startPoint x: 305, startPoint y: 150, endPoint x: 341, endPoint y: 156, distance: 35.9
drag, startPoint x: 396, startPoint y: 149, endPoint x: 406, endPoint y: 149, distance: 10.9
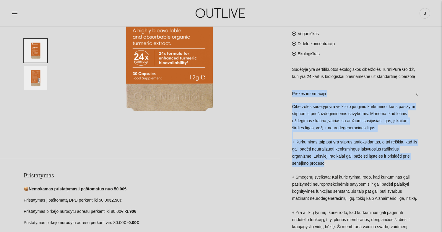
drag, startPoint x: 326, startPoint y: 155, endPoint x: 326, endPoint y: 74, distance: 80.6
click at [326, 74] on div "Veganiškas Didelė koncentracija Ekologiškas Sudėtyje yra sertifikuotos ekologiš…" at bounding box center [355, 231] width 126 height 412
click at [313, 98] on link "Prekės informacija" at bounding box center [355, 93] width 126 height 19
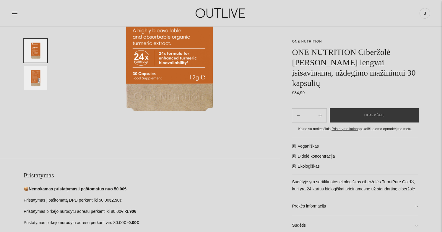
click at [317, 73] on h1 "ONE NUTRITION Ciberžolė Max Kurkuminas lengvai įsisavinama, uždegimo mažinimui …" at bounding box center [355, 67] width 126 height 41
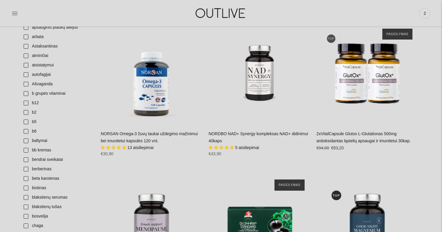
scroll to position [330, 0]
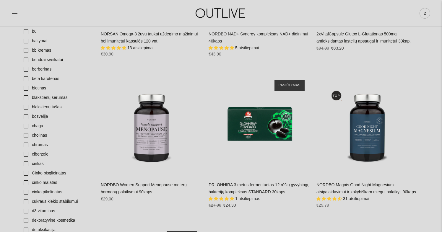
click at [423, 15] on span "2" at bounding box center [425, 13] width 8 height 8
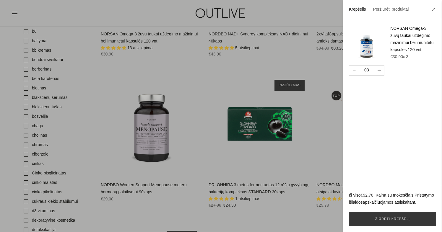
click at [154, 16] on div at bounding box center [221, 116] width 442 height 232
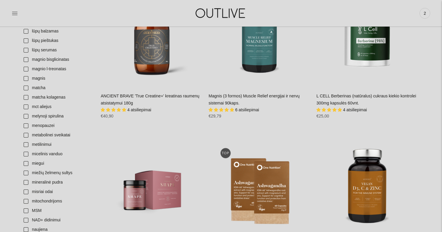
scroll to position [951, 0]
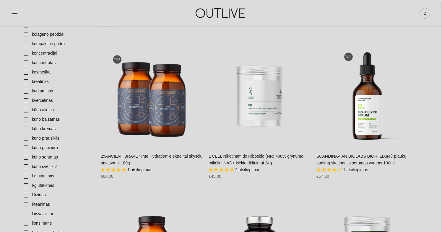
click at [420, 14] on div "2" at bounding box center [424, 13] width 11 height 11
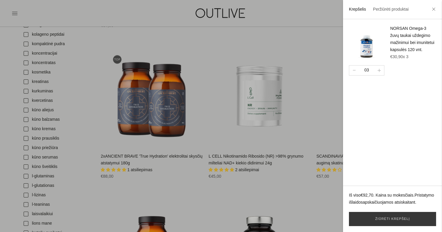
click at [380, 41] on img at bounding box center [366, 42] width 35 height 35
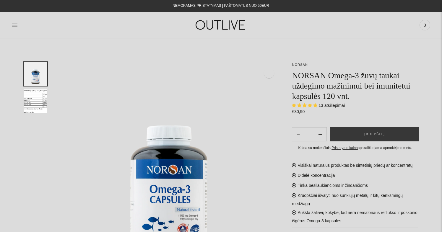
select select "**********"
click at [426, 27] on span "3" at bounding box center [425, 25] width 8 height 8
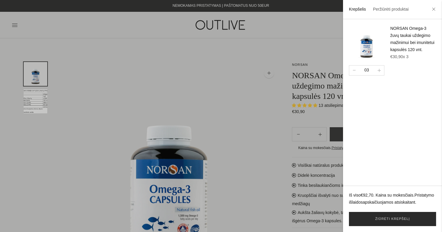
click at [396, 220] on link "Žiūrėti krepšelį" at bounding box center [392, 219] width 87 height 14
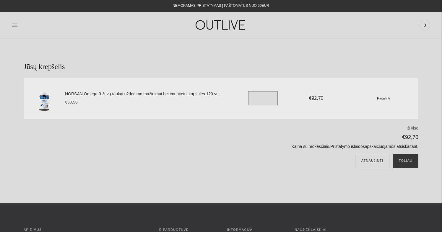
drag, startPoint x: 258, startPoint y: 99, endPoint x: 241, endPoint y: 99, distance: 17.1
click at [242, 99] on div "NORSAN Omega-3 žuvų taukai uždegimo mažinimui bei imunitetui kapsulės 120 vnt. …" at bounding box center [241, 98] width 353 height 27
type input "*"
click at [372, 160] on button "Atnaujinti" at bounding box center [372, 161] width 34 height 14
click at [410, 158] on button "Toliau" at bounding box center [405, 161] width 25 height 14
